Goal: Task Accomplishment & Management: Manage account settings

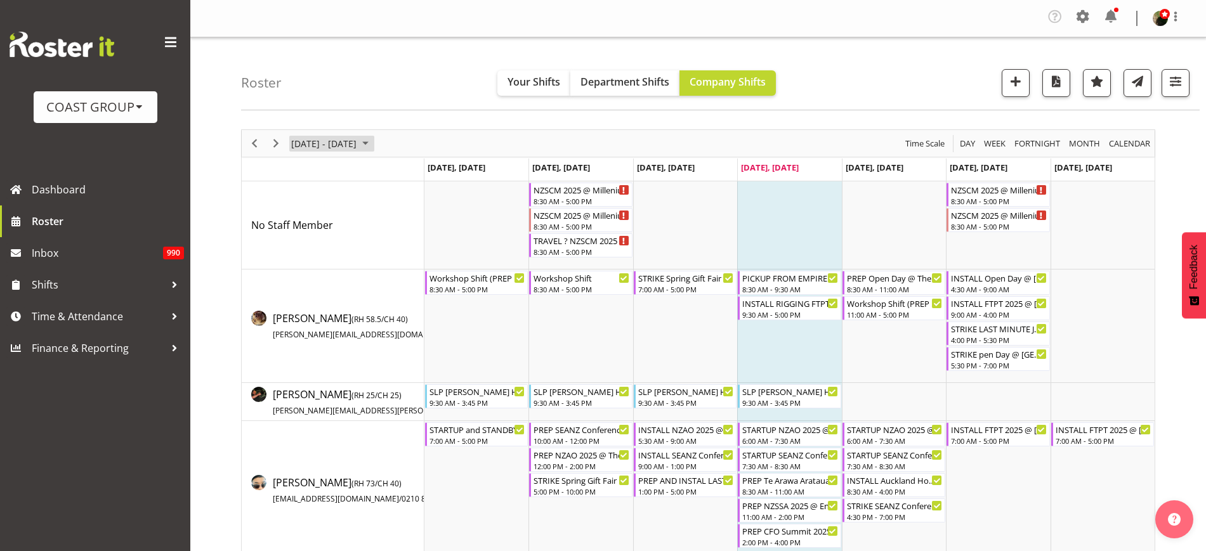
click at [315, 142] on span "[DATE] - [DATE]" at bounding box center [324, 144] width 68 height 16
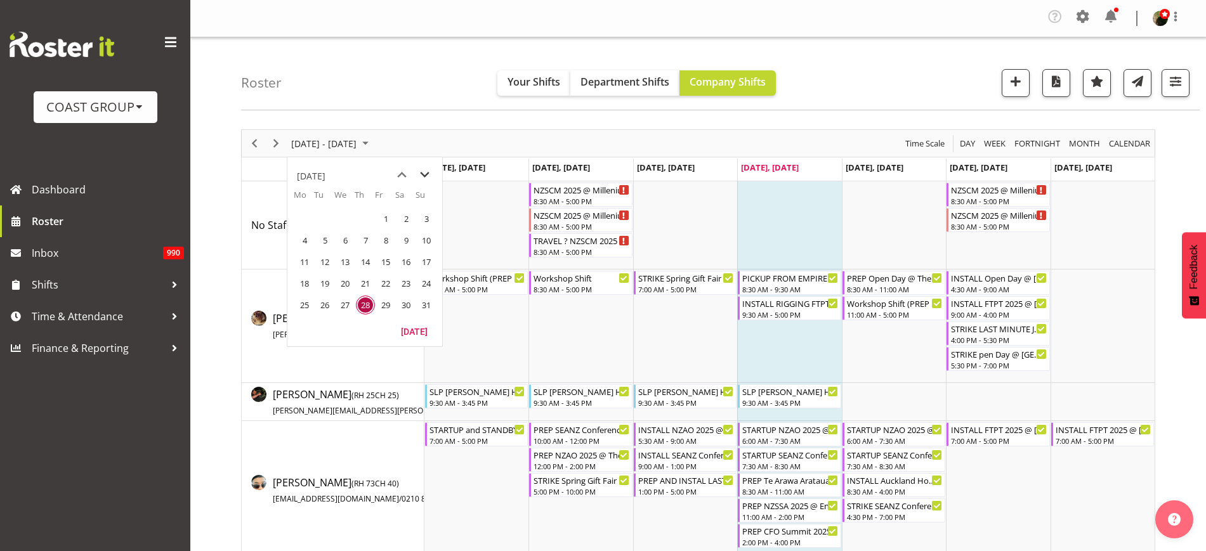
click at [426, 172] on span "next month" at bounding box center [425, 175] width 22 height 23
click at [345, 260] on span "17" at bounding box center [345, 262] width 19 height 19
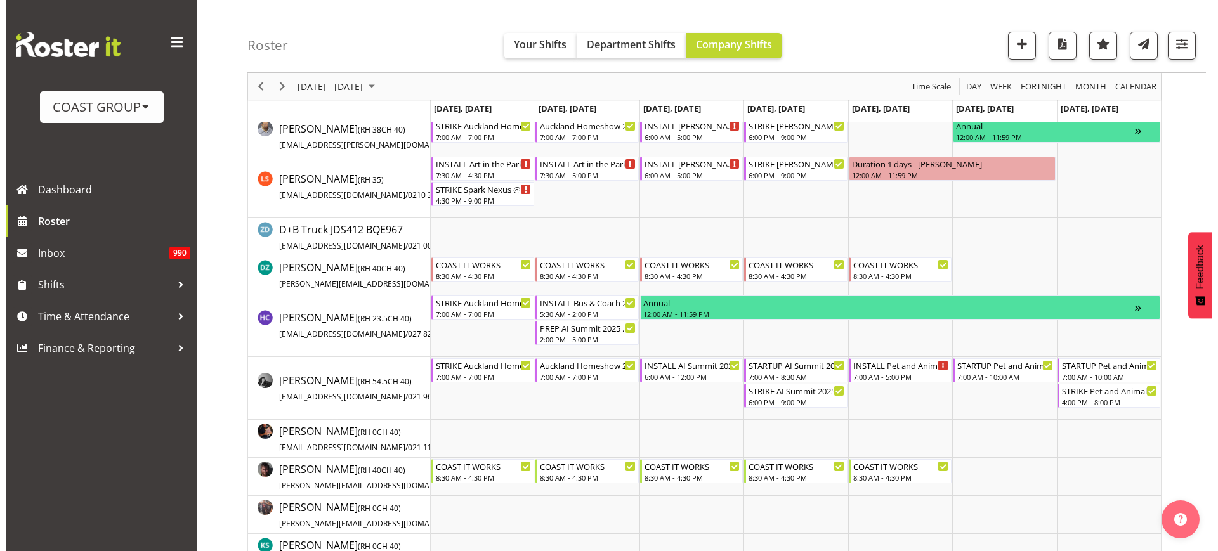
scroll to position [456, 0]
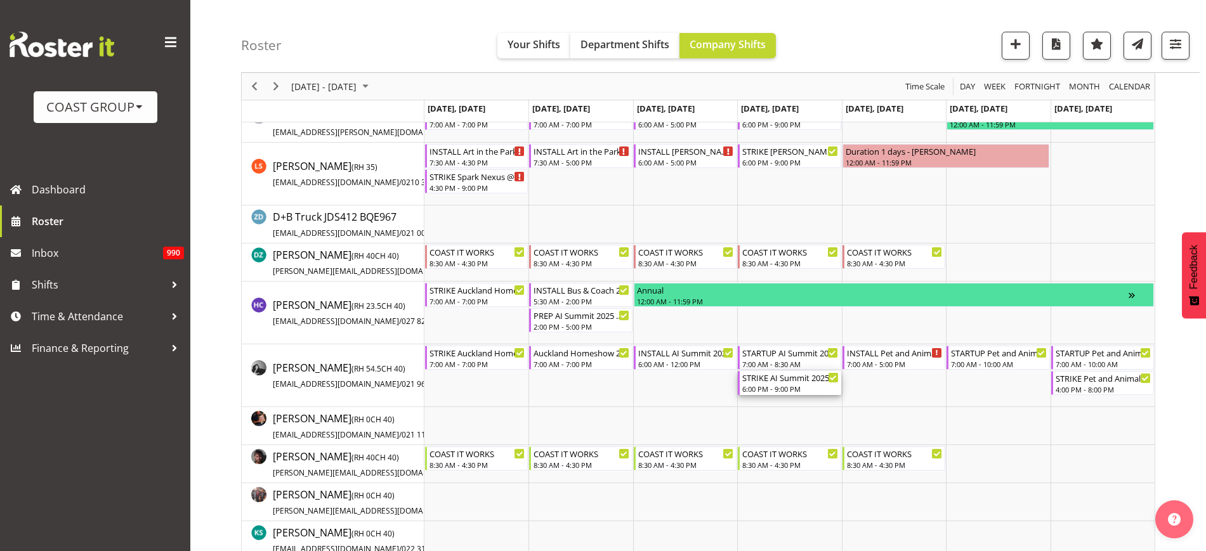
click at [756, 388] on div "6:00 PM - 9:00 PM" at bounding box center [790, 389] width 96 height 10
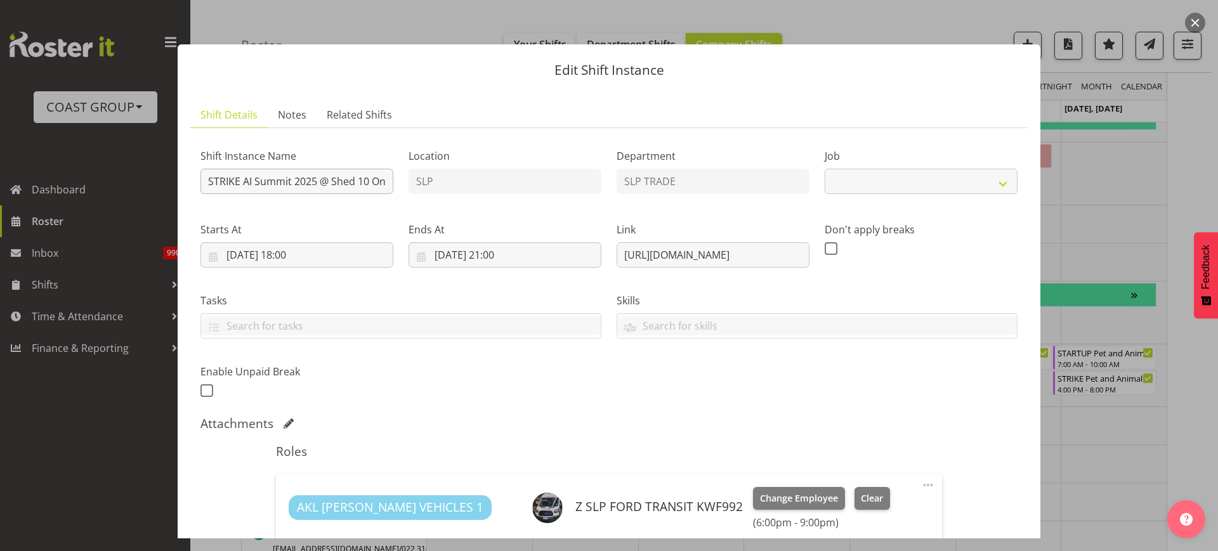
select select "10280"
click at [358, 184] on input "STRIKE AI Summit 2025 @ Shed 10 On SIte @ 1830" at bounding box center [297, 181] width 193 height 25
type input "STRIKE AI Summit 2025 @ Shed 10 On SIte @ 2000"
click at [291, 253] on input "[DATE] 18:00" at bounding box center [297, 254] width 193 height 25
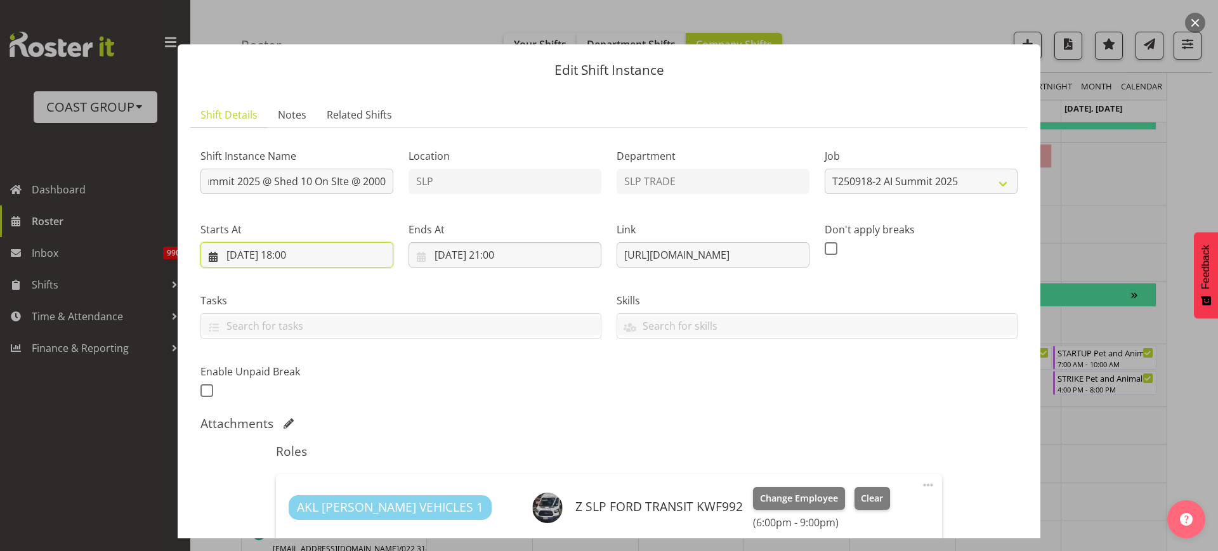
scroll to position [0, 0]
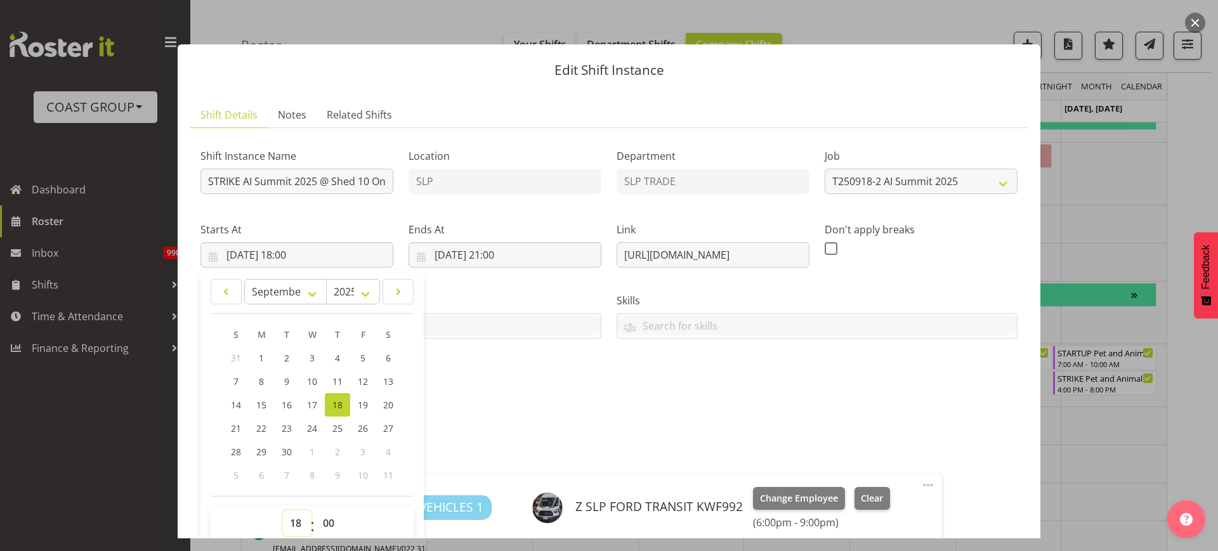
click at [293, 525] on select "00 01 02 03 04 05 06 07 08 09 10 11 12 13 14 15 16 17 18 19 20 21 22 23" at bounding box center [297, 523] width 29 height 25
select select "19"
click at [283, 511] on select "00 01 02 03 04 05 06 07 08 09 10 11 12 13 14 15 16 17 18 19 20 21 22 23" at bounding box center [297, 523] width 29 height 25
type input "[DATE] 19:00"
select select "30"
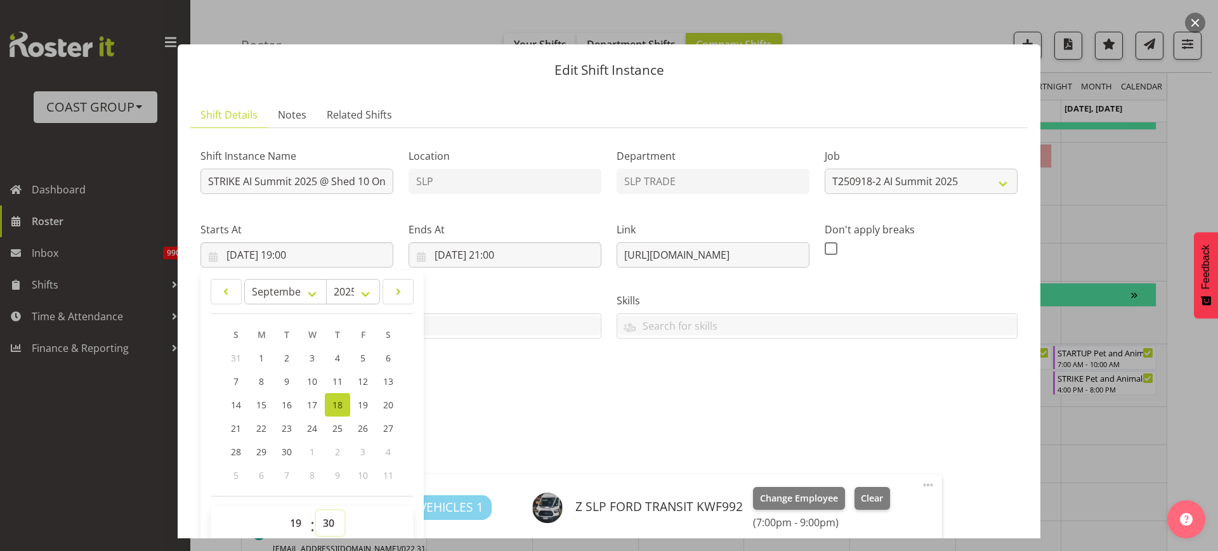
type input "[DATE] 19:30"
click at [509, 253] on input "[DATE] 21:00" at bounding box center [505, 254] width 193 height 25
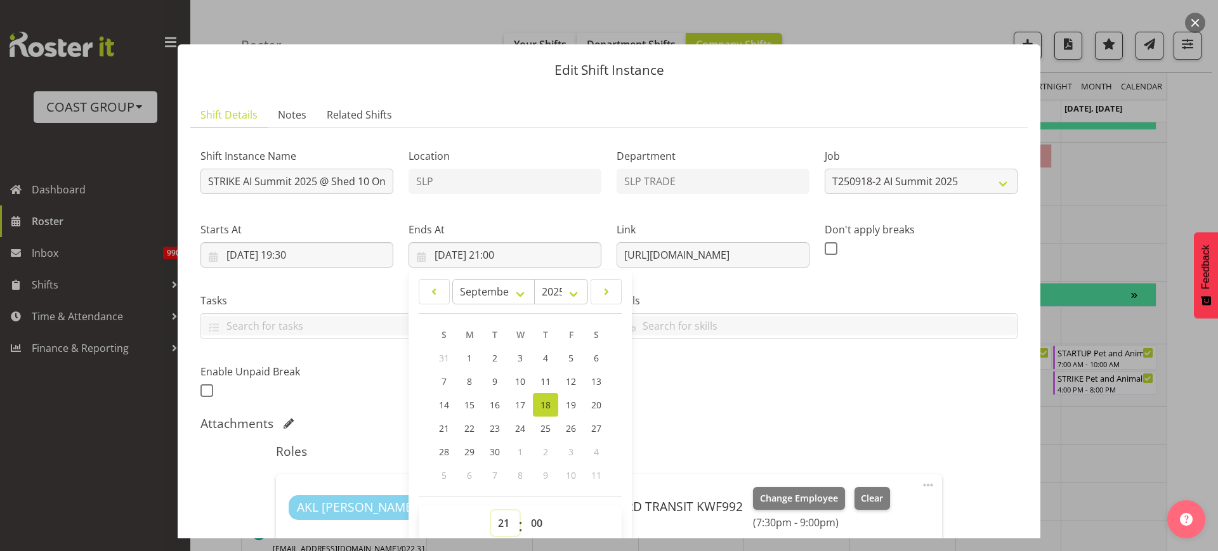
click at [495, 526] on select "00 01 02 03 04 05 06 07 08 09 10 11 12 13 14 15 16 17 18 19 20 21 22 23" at bounding box center [505, 523] width 29 height 25
select select "22"
click at [491, 511] on select "00 01 02 03 04 05 06 07 08 09 10 11 12 13 14 15 16 17 18 19 20 21 22 23" at bounding box center [505, 523] width 29 height 25
type input "[DATE] 22:00"
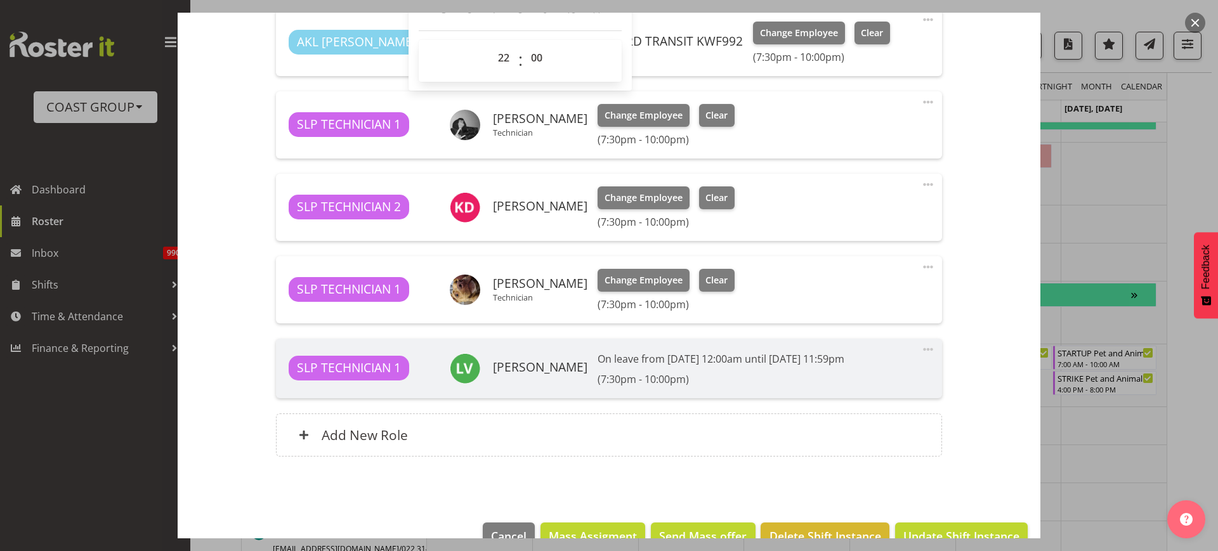
scroll to position [475, 0]
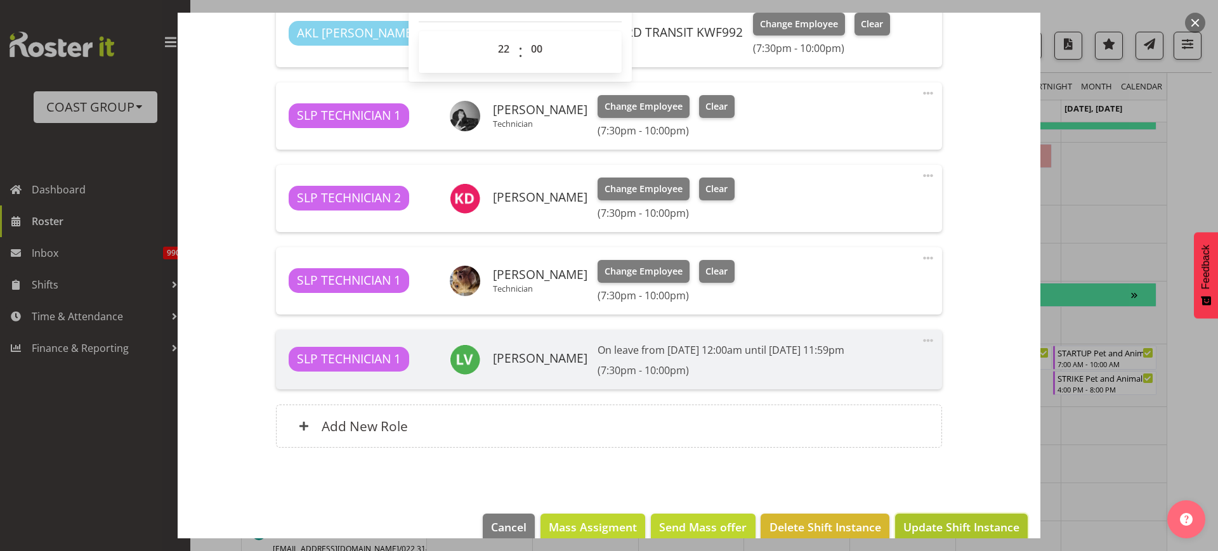
click at [969, 525] on span "Update Shift Instance" at bounding box center [962, 527] width 116 height 16
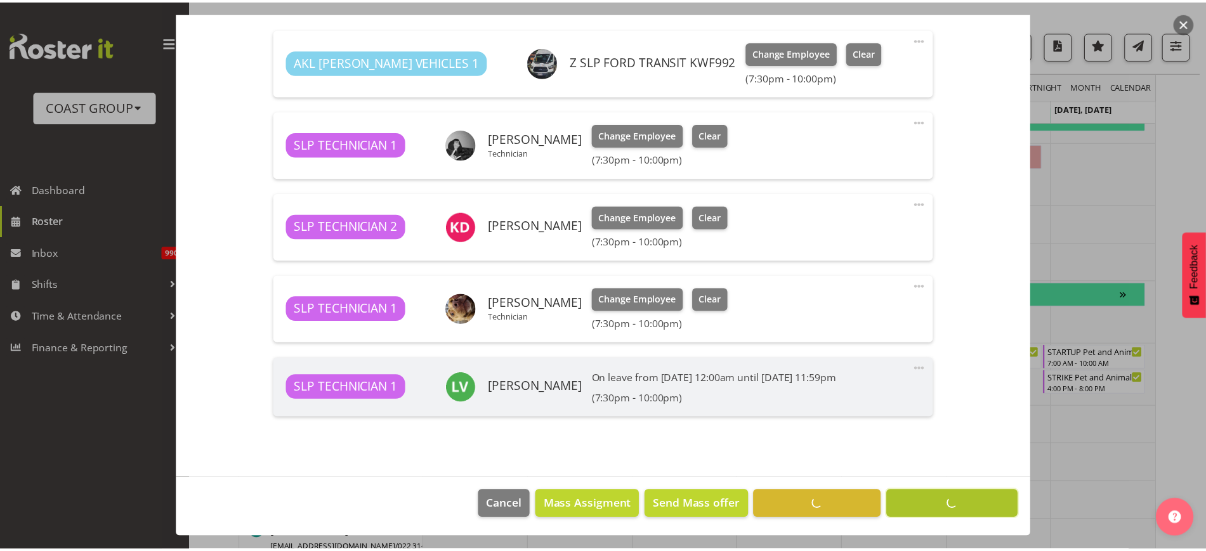
scroll to position [279, 0]
